Goal: Task Accomplishment & Management: Complete application form

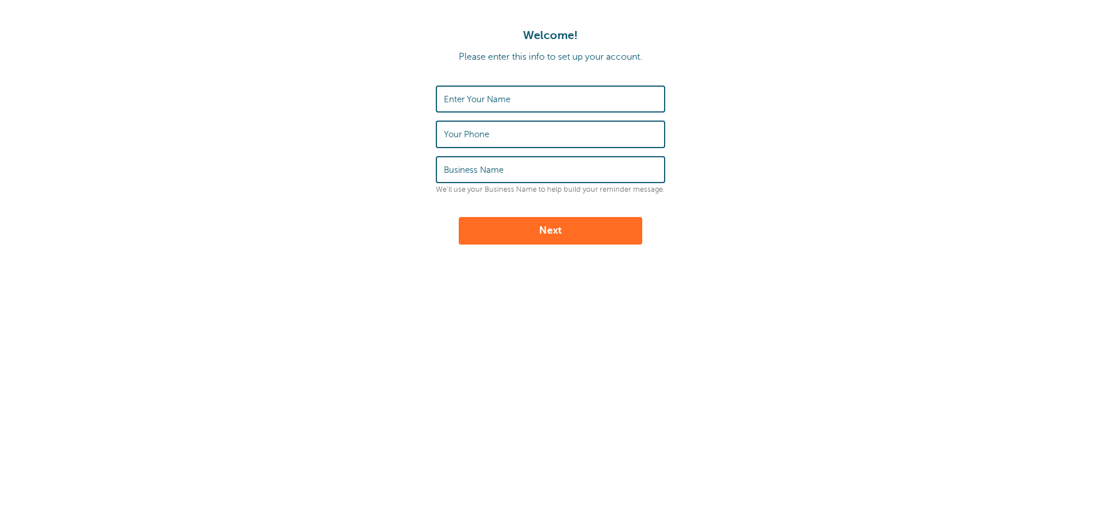
click at [493, 108] on input "Enter Your Name" at bounding box center [550, 99] width 213 height 25
type input "[PERSON_NAME]"
type input "9793453102"
type input "Adams Disposal SVC"
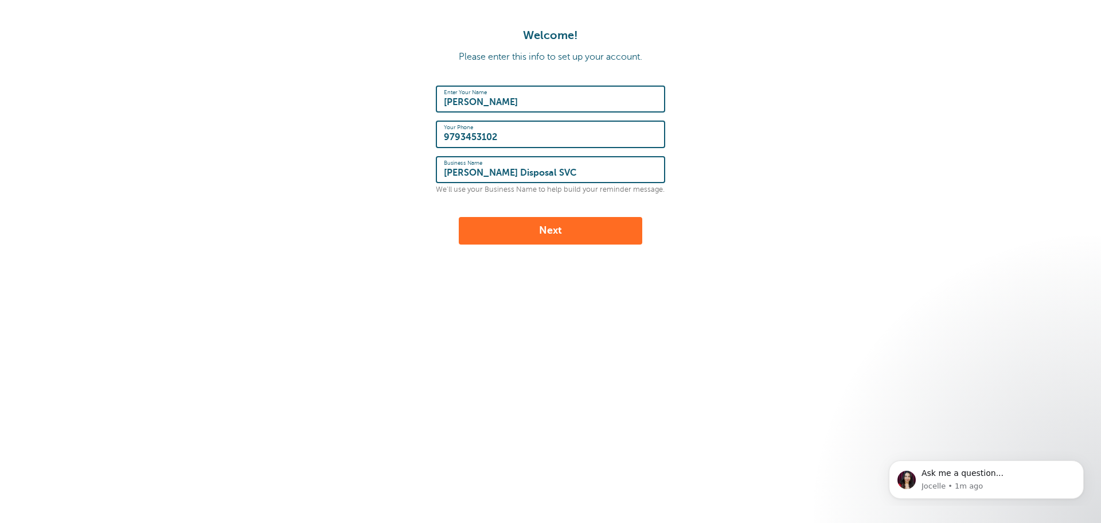
drag, startPoint x: 520, startPoint y: 136, endPoint x: 388, endPoint y: 131, distance: 131.4
click at [388, 131] on form "Enter Your Name Kodi Norsworthy Your Phone 9793453102 Business Name Adams Dispo…" at bounding box center [550, 164] width 1078 height 159
click at [489, 240] on button "Next" at bounding box center [551, 231] width 184 height 28
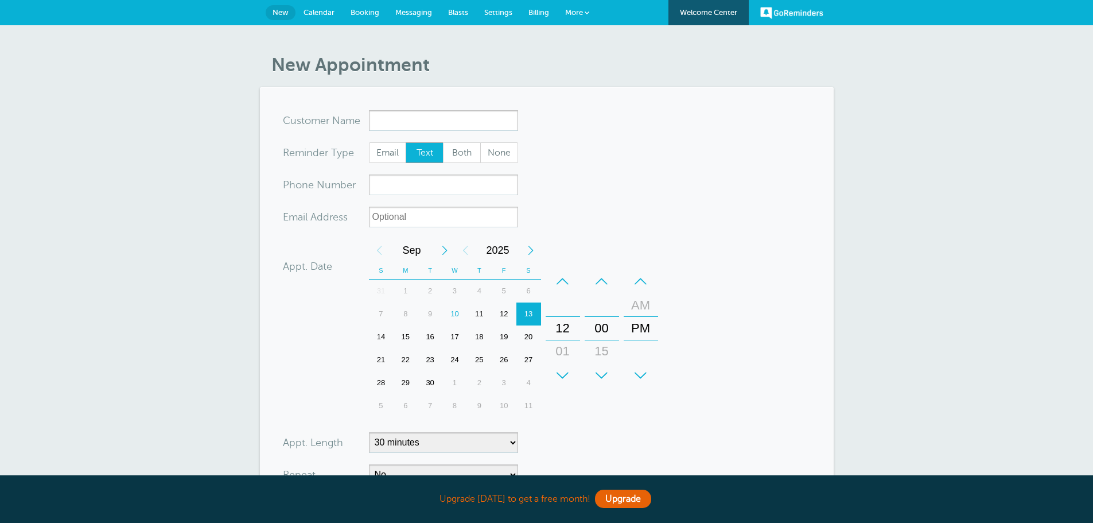
click at [407, 115] on input "x-no-autofill" at bounding box center [443, 120] width 149 height 21
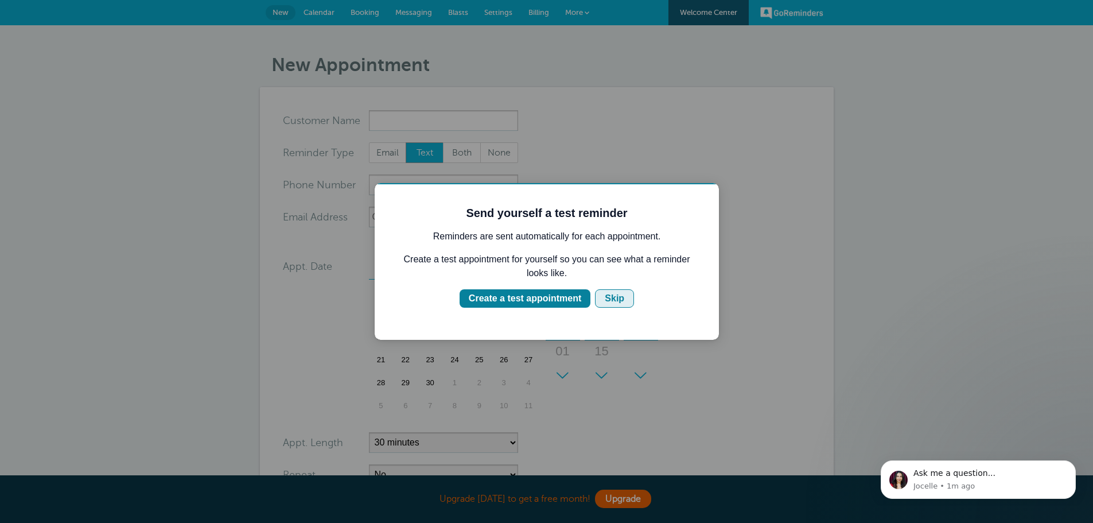
click at [615, 290] on button "Skip" at bounding box center [614, 298] width 39 height 18
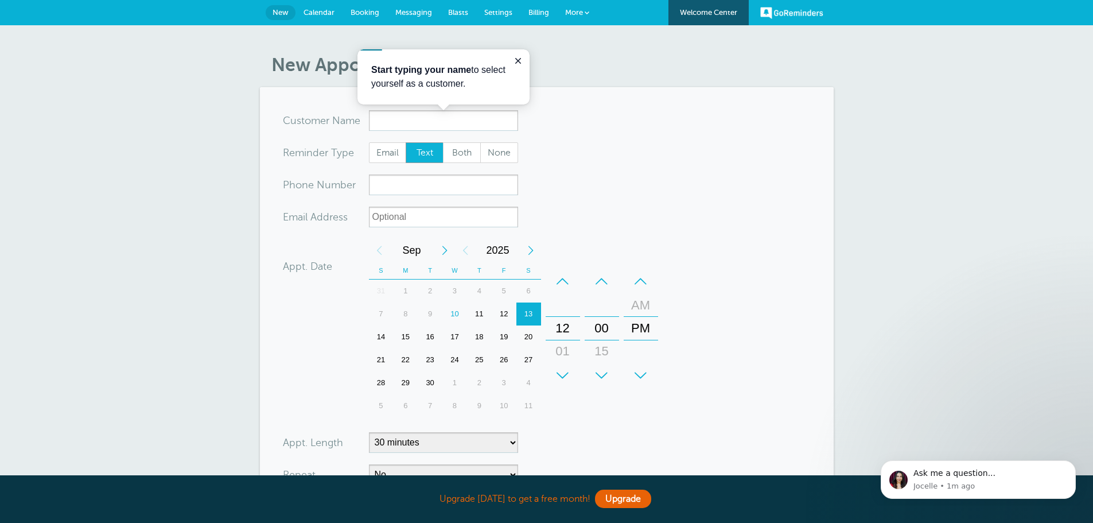
click at [642, 150] on form "You are creating a new customer. To use an existing customer select one from th…" at bounding box center [547, 345] width 528 height 470
click at [516, 64] on icon "Close guide" at bounding box center [517, 60] width 9 height 9
click at [420, 10] on span "Messaging" at bounding box center [413, 12] width 37 height 9
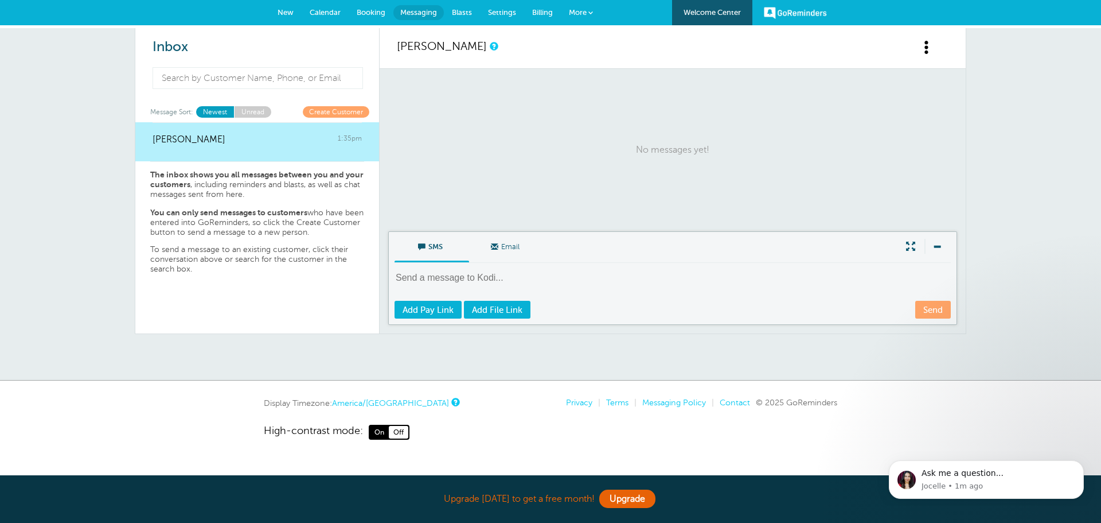
click at [283, 14] on span "New" at bounding box center [286, 12] width 16 height 9
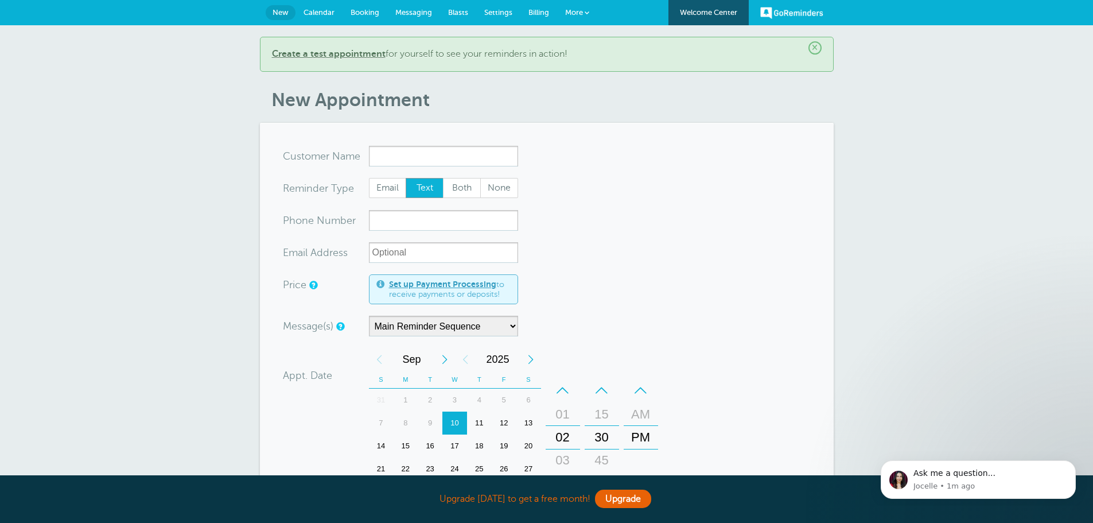
click at [334, 57] on b "Create a test appointment" at bounding box center [329, 54] width 114 height 10
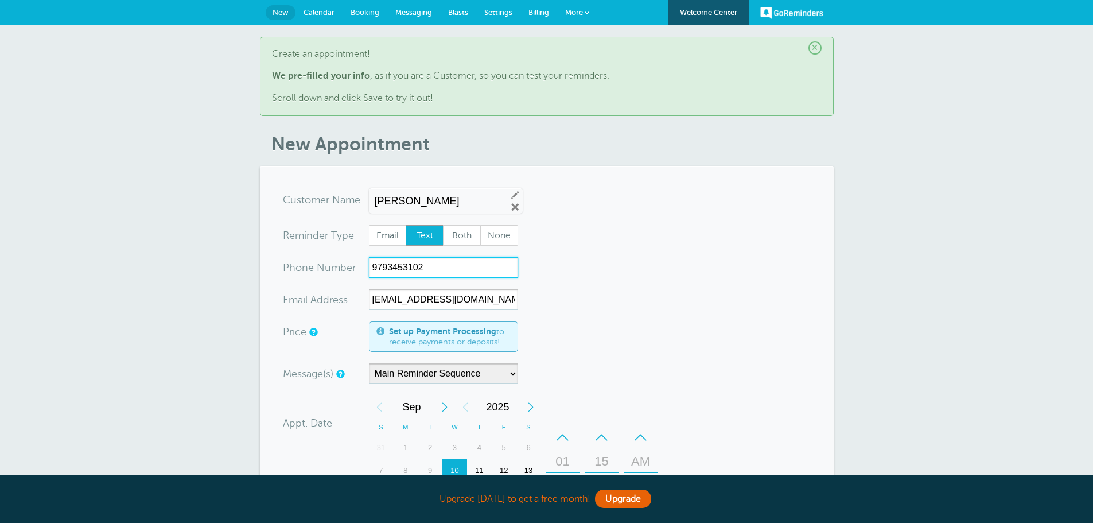
drag, startPoint x: 437, startPoint y: 272, endPoint x: 335, endPoint y: 261, distance: 102.7
click at [335, 261] on div "xxx-no-autofill Pho ne Nu mber 9793453102" at bounding box center [400, 267] width 235 height 21
type input "8"
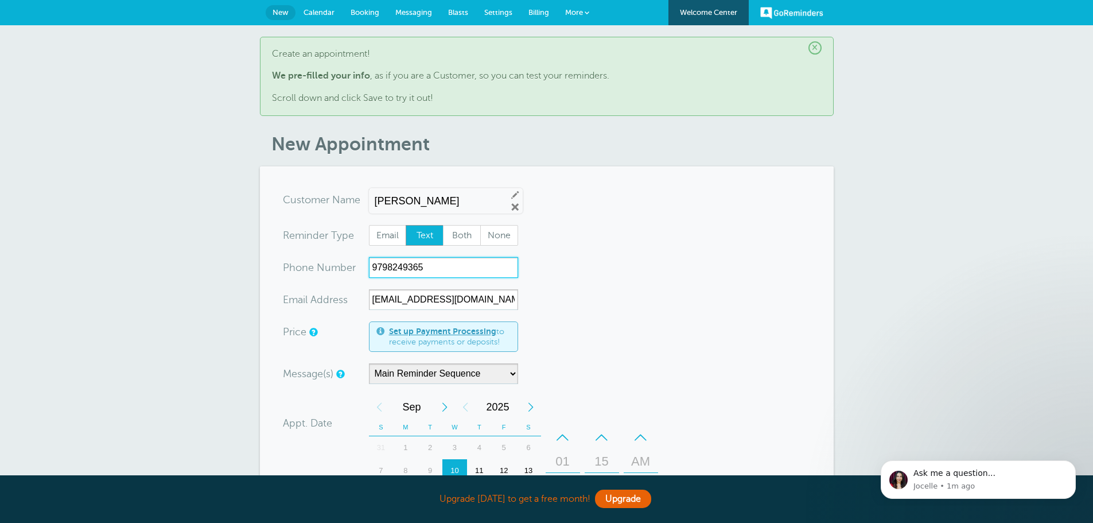
type input "9798249365"
drag, startPoint x: 492, startPoint y: 298, endPoint x: 328, endPoint y: 283, distance: 164.1
click at [328, 283] on form "You are creating a new customer. To use an existing customer select one from th…" at bounding box center [547, 474] width 528 height 570
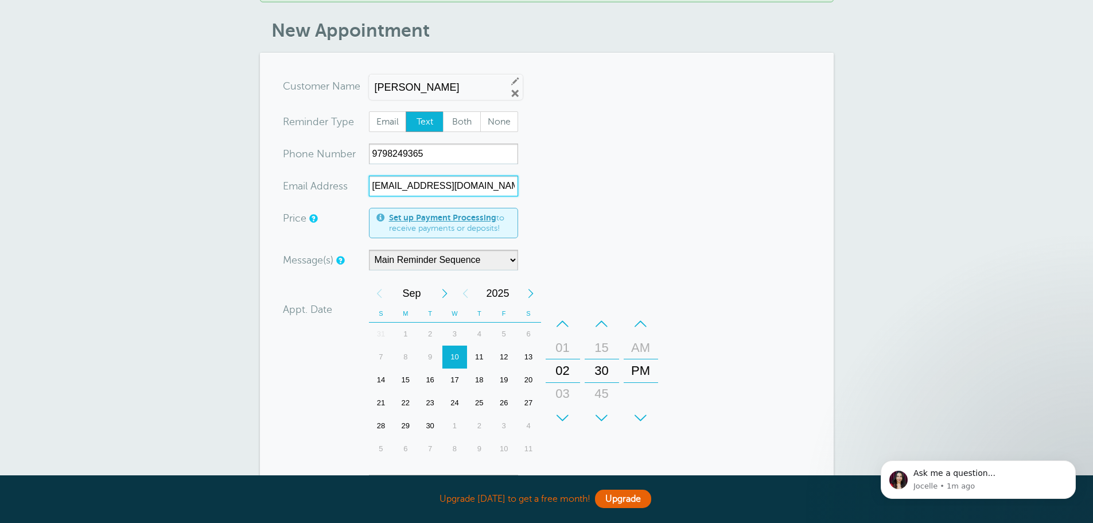
scroll to position [115, 0]
click at [562, 418] on div "+" at bounding box center [562, 416] width 34 height 23
click at [560, 316] on div "–" at bounding box center [562, 322] width 34 height 23
click at [600, 420] on div "+" at bounding box center [601, 416] width 34 height 23
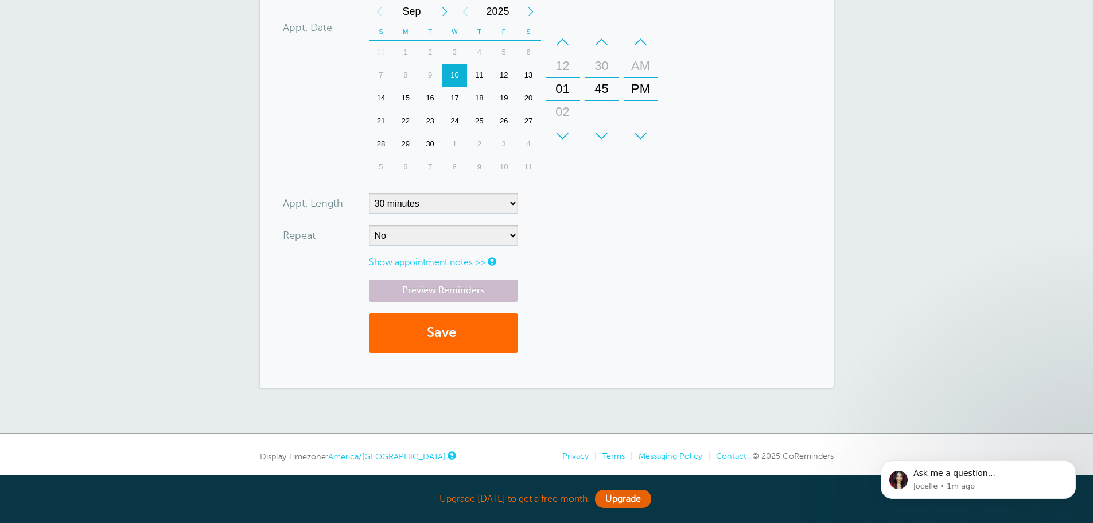
scroll to position [401, 0]
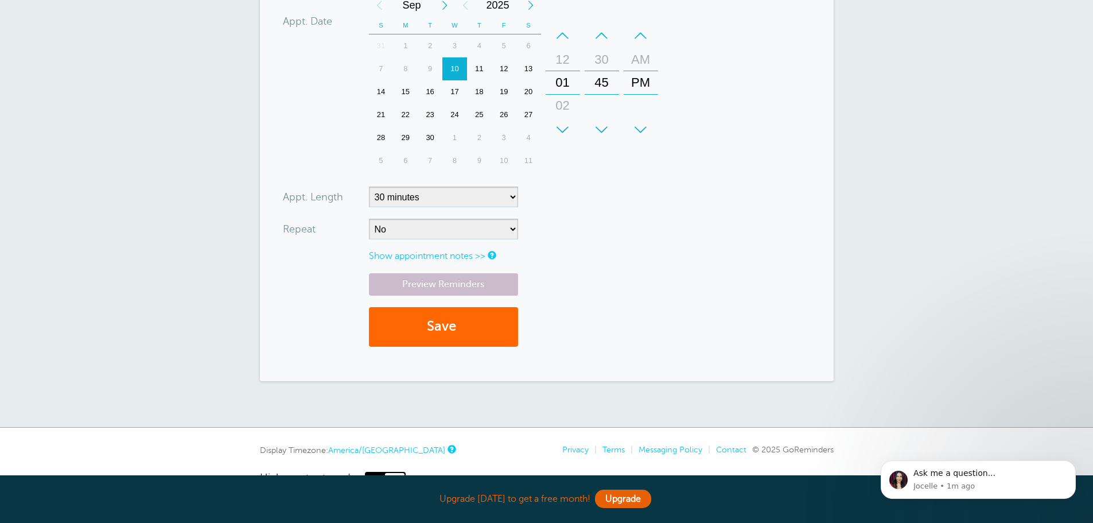
type input "Kodij2014@hotmail.com"
click at [432, 201] on select "5 minutes 10 minutes 15 minutes 20 minutes 25 minutes 30 minutes 35 minutes 40 …" at bounding box center [443, 196] width 149 height 21
click at [434, 225] on select "No Daily Weekly Every 2 weeks Every 3 weeks Every 4 weeks Monthly Every 5 weeks…" at bounding box center [443, 229] width 149 height 21
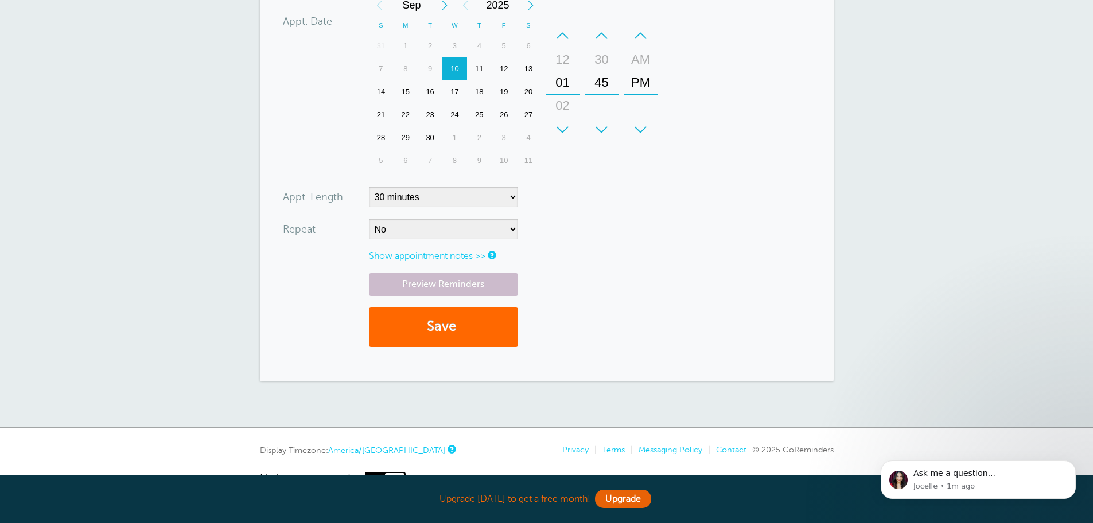
click at [434, 256] on link "Show appointment notes >>" at bounding box center [427, 256] width 116 height 10
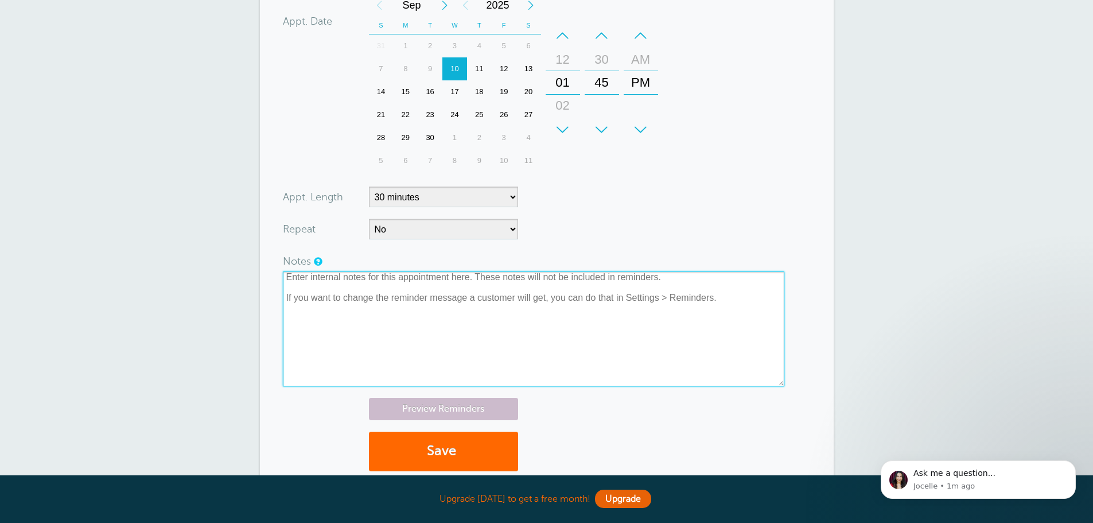
drag, startPoint x: 725, startPoint y: 301, endPoint x: 275, endPoint y: 292, distance: 450.3
click at [275, 292] on section "You are creating a new customer. To use an existing customer select one from th…" at bounding box center [547, 135] width 574 height 740
click at [304, 284] on textarea at bounding box center [533, 328] width 501 height 115
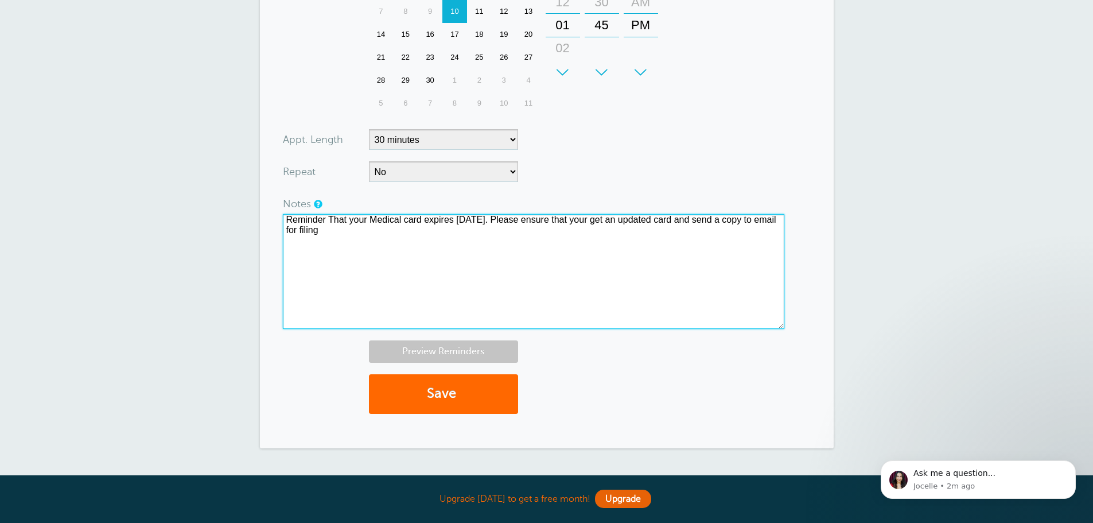
type textarea "Reminder That your Medical card expires 9/15/2025. Please ensure that your get …"
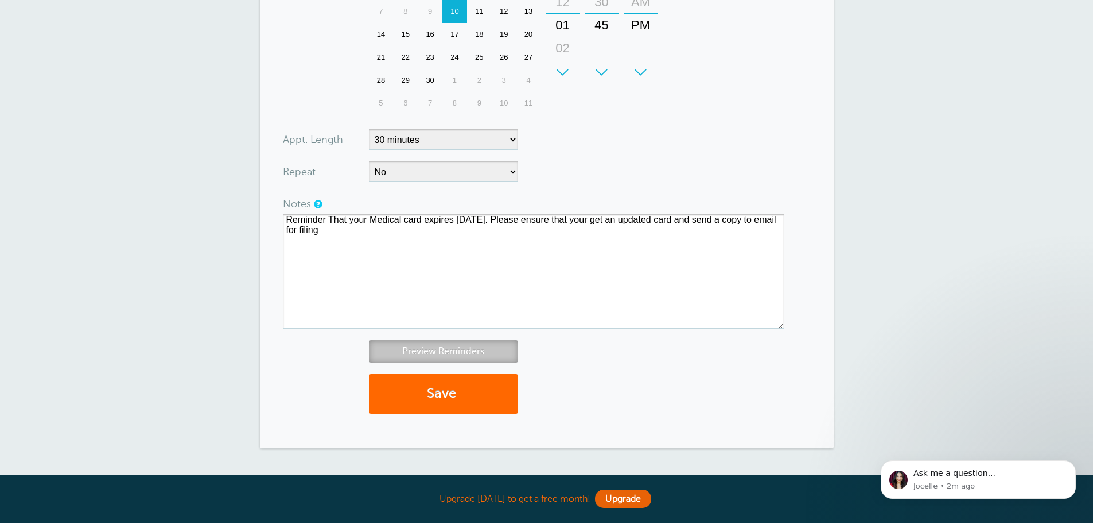
click at [419, 345] on link "Preview Reminders" at bounding box center [443, 351] width 149 height 22
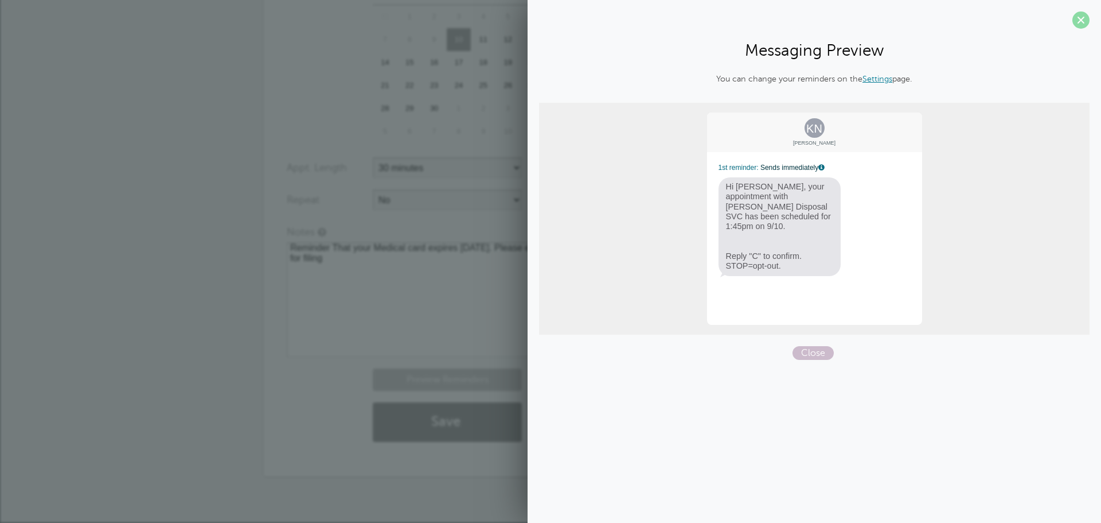
click at [1082, 26] on span at bounding box center [1081, 19] width 17 height 17
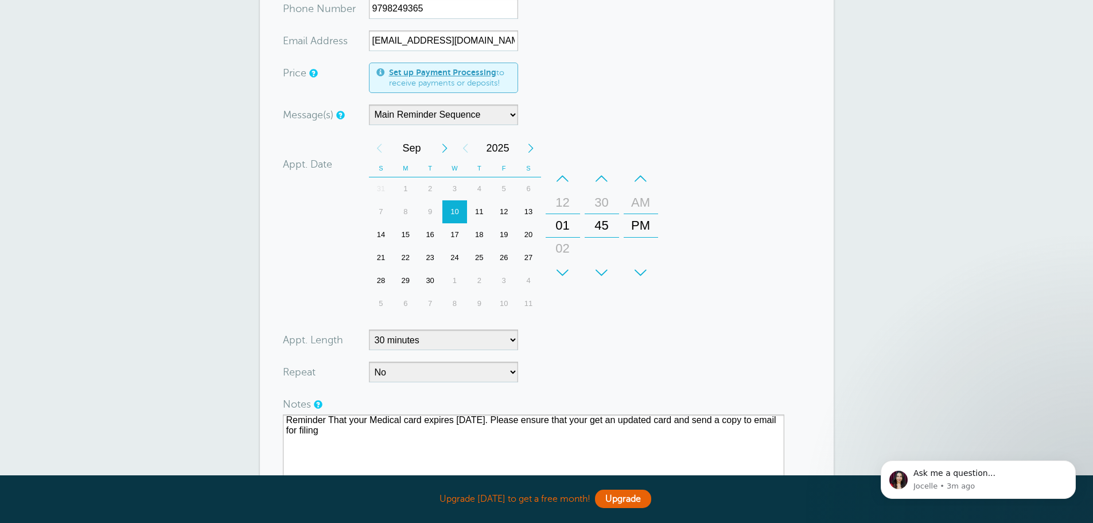
scroll to position [0, 0]
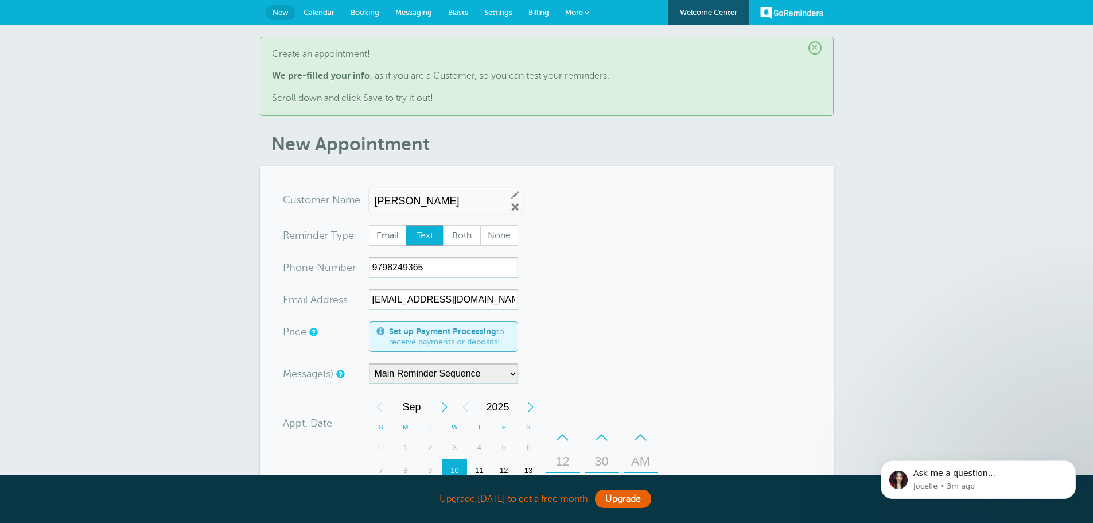
click at [317, 5] on link "Calendar" at bounding box center [318, 12] width 47 height 25
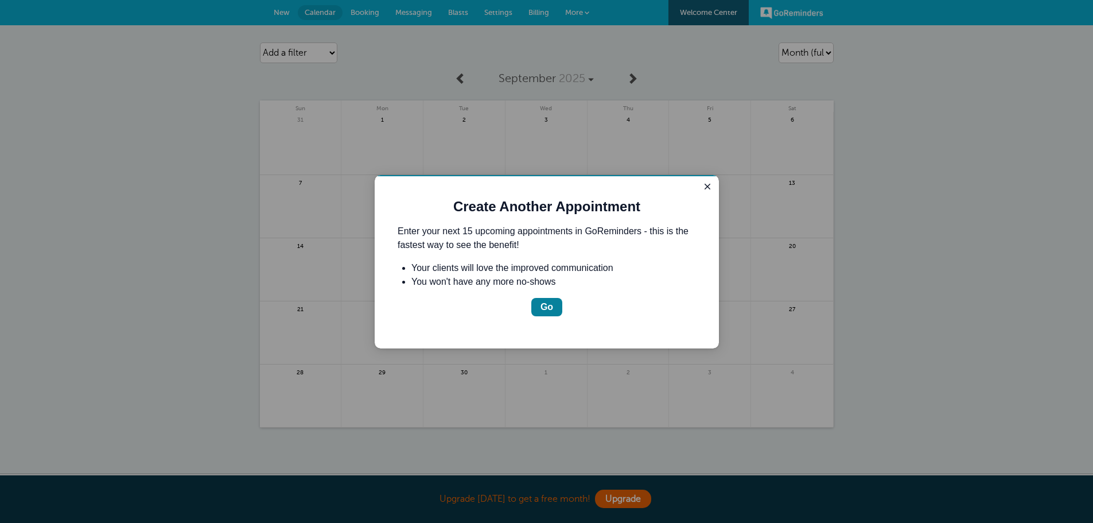
click at [546, 193] on div "Create Another Appointment Enter your next 15 upcoming appointments in GoRemind…" at bounding box center [547, 261] width 344 height 173
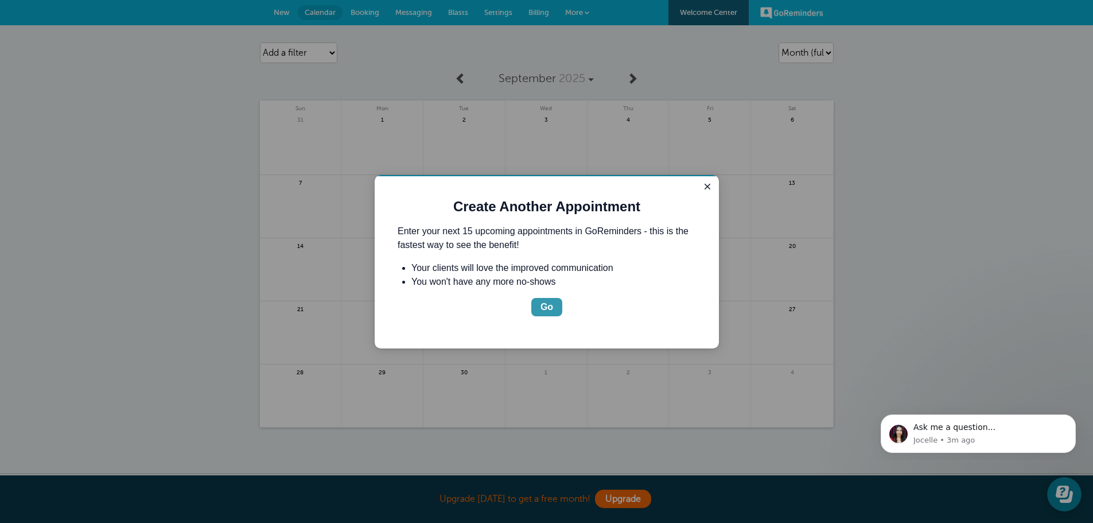
click at [549, 307] on div "Go" at bounding box center [546, 307] width 13 height 14
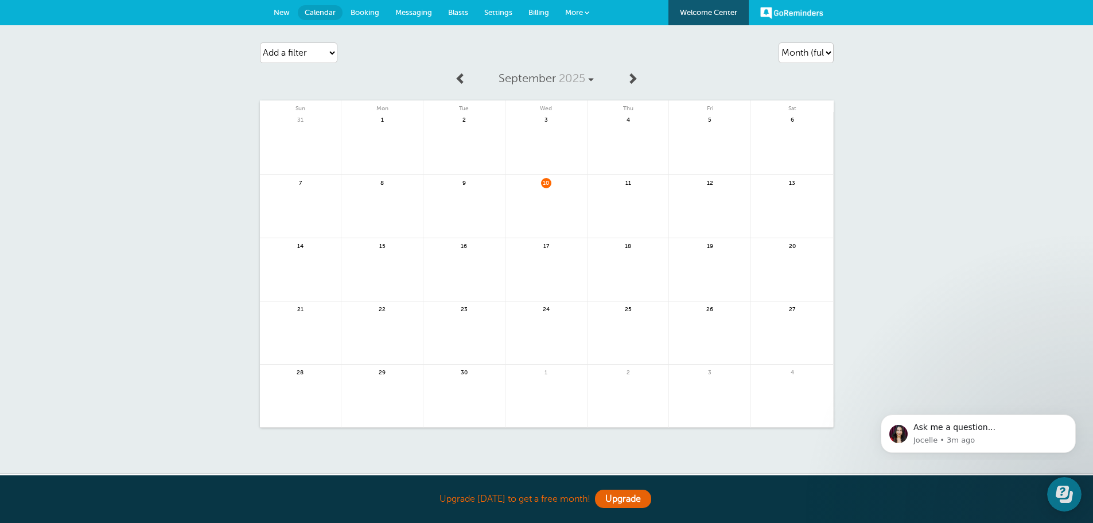
click at [535, 211] on link at bounding box center [545, 213] width 81 height 50
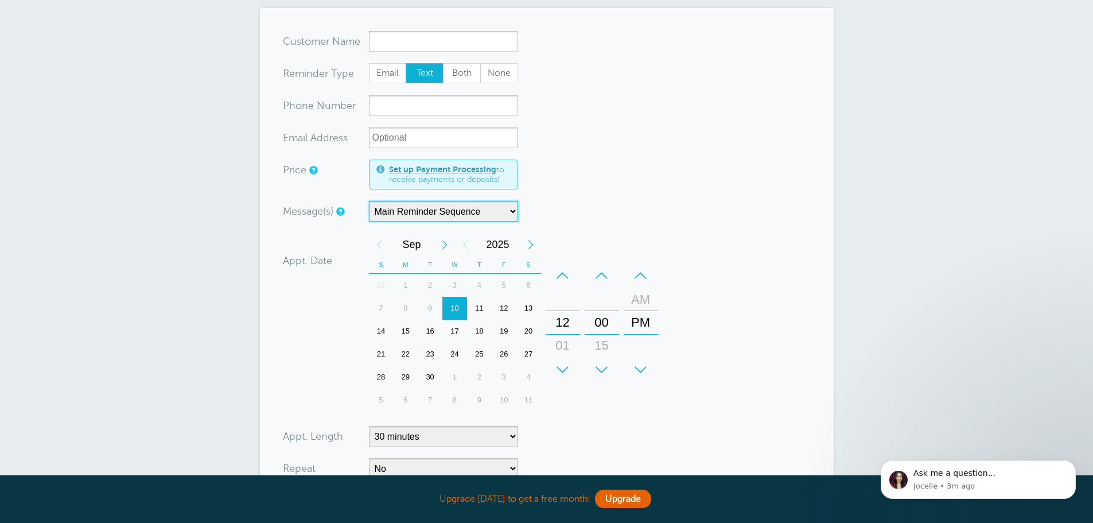
click at [488, 210] on select "Main Reminder Sequence" at bounding box center [443, 211] width 149 height 21
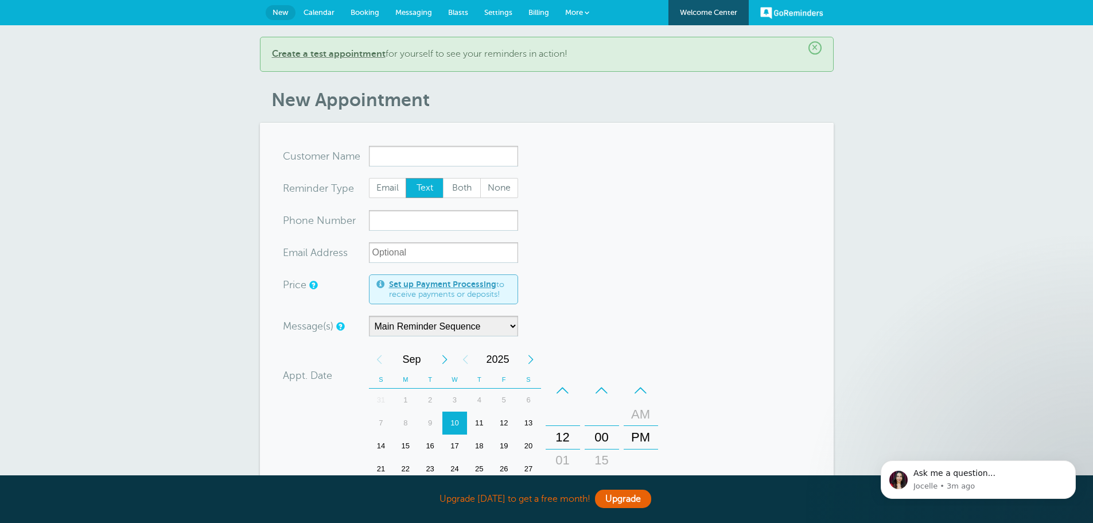
click at [417, 10] on span "Messaging" at bounding box center [413, 12] width 37 height 9
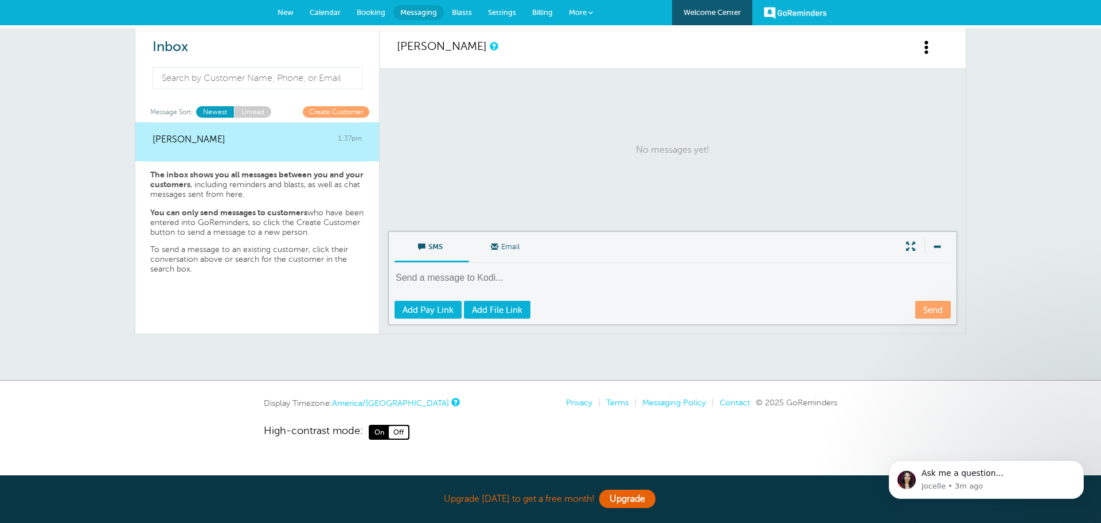
click at [434, 276] on textarea at bounding box center [674, 285] width 559 height 28
click at [465, 13] on span "Blasts" at bounding box center [462, 12] width 20 height 9
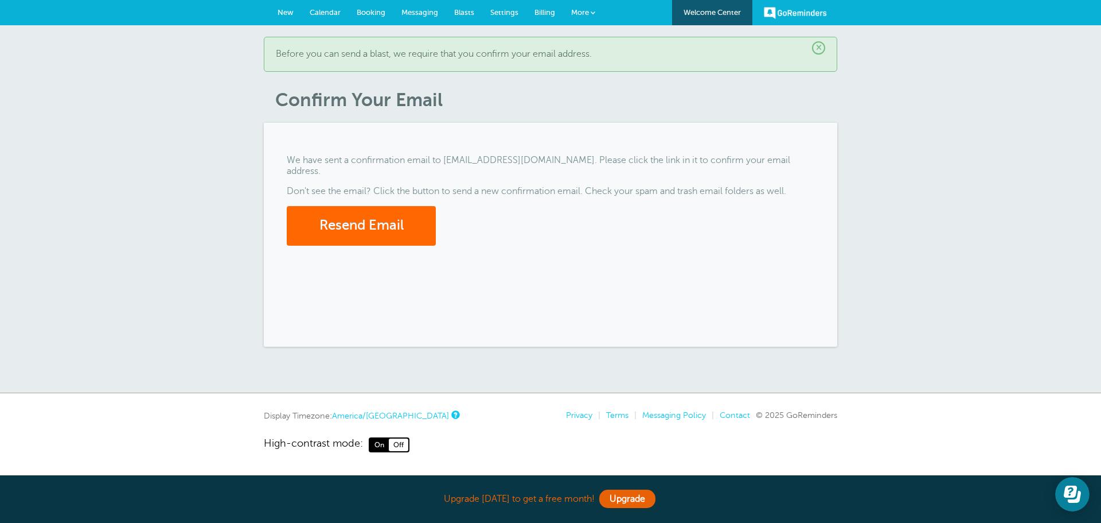
click at [437, 11] on span "Messaging" at bounding box center [419, 12] width 37 height 9
